Goal: Check status: Check status

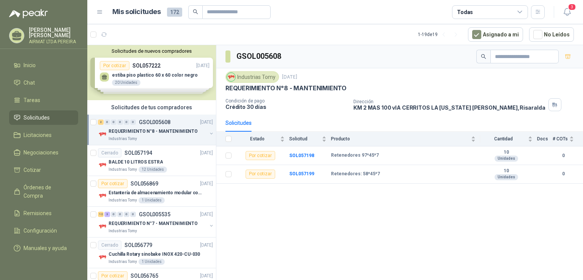
click at [190, 134] on p "REQUERIMIENTO N°8 - MANTENIMIENTO" at bounding box center [153, 131] width 89 height 7
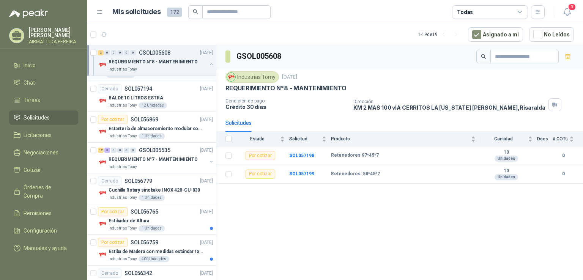
scroll to position [152, 0]
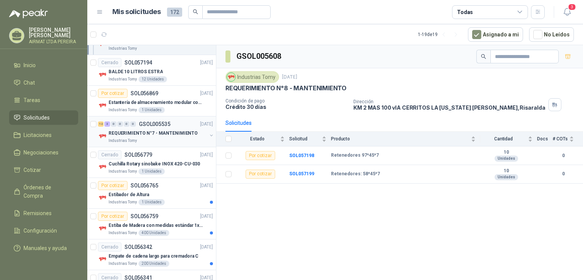
click at [173, 143] on div "12 3 0 0 0 0 GSOL005535 [DATE] REQUERIMIENTO N°7 - MANTENIMIENTO Industrias Tomy" at bounding box center [151, 132] width 129 height 31
click at [176, 141] on div "Industrias Tomy" at bounding box center [158, 141] width 98 height 6
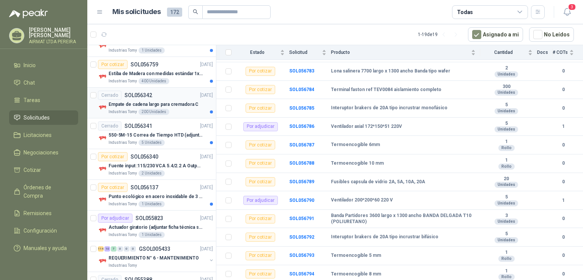
scroll to position [486, 0]
